Goal: Information Seeking & Learning: Learn about a topic

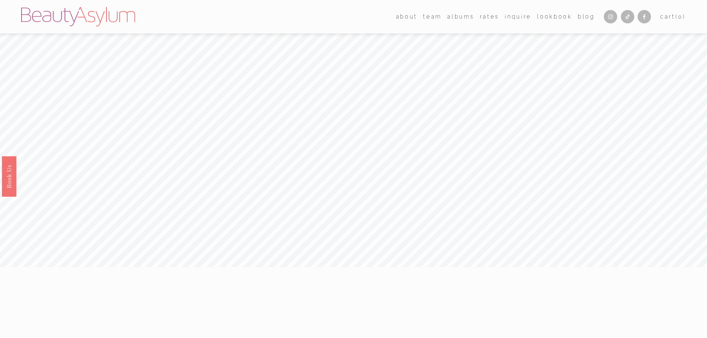
click at [485, 15] on link "Rates" at bounding box center [489, 16] width 19 height 11
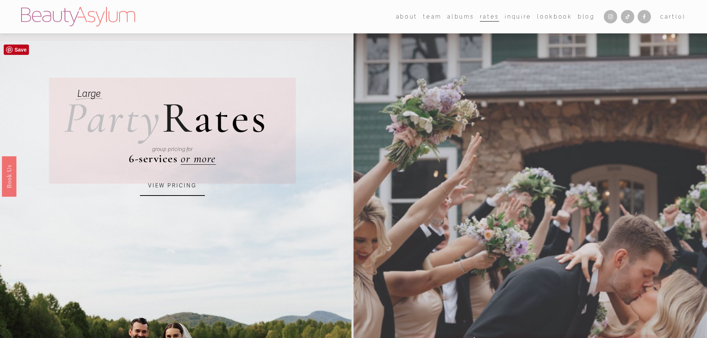
click at [177, 190] on link "VIEW PRICING" at bounding box center [172, 186] width 65 height 20
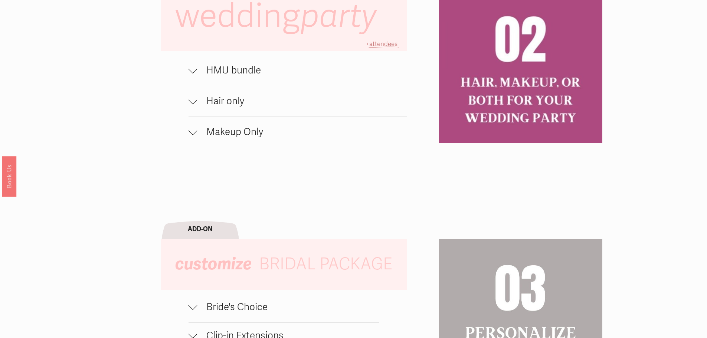
scroll to position [631, 0]
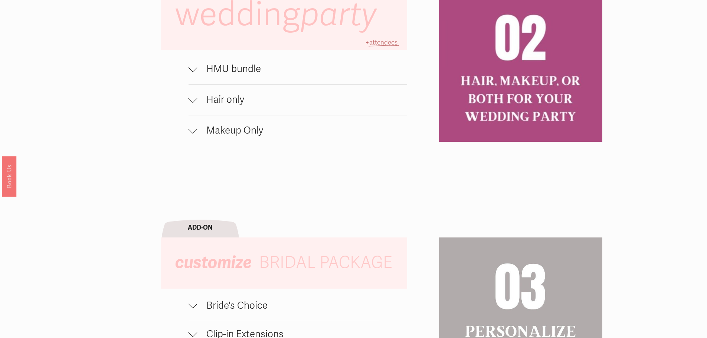
click at [197, 72] on span "HMU bundle" at bounding box center [302, 69] width 210 height 12
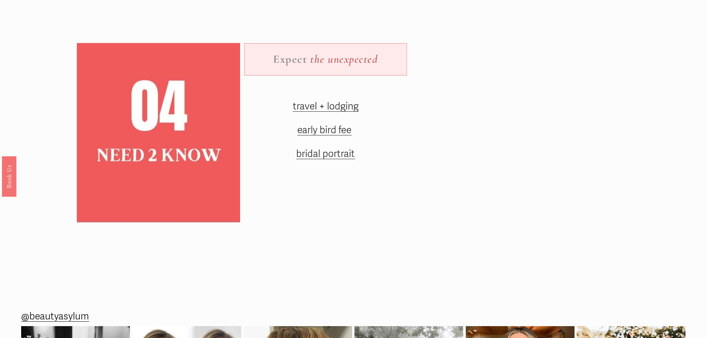
scroll to position [1150, 0]
